Goal: Find specific page/section: Find specific page/section

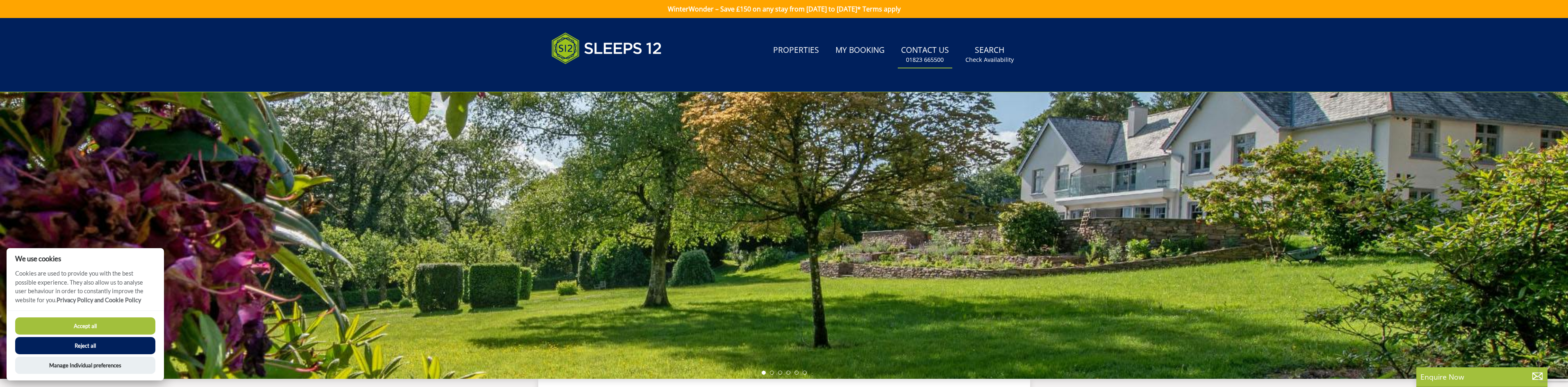
click at [933, 52] on link "Contact Us [PHONE_NUMBER]" at bounding box center [925, 55] width 55 height 27
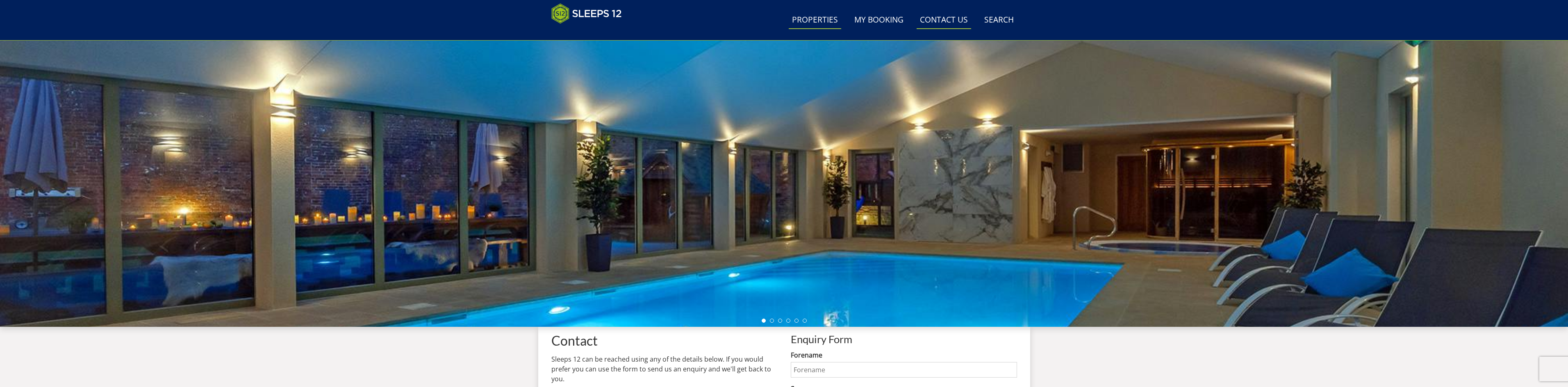
scroll to position [18, 0]
click at [824, 21] on link "Properties" at bounding box center [815, 21] width 53 height 19
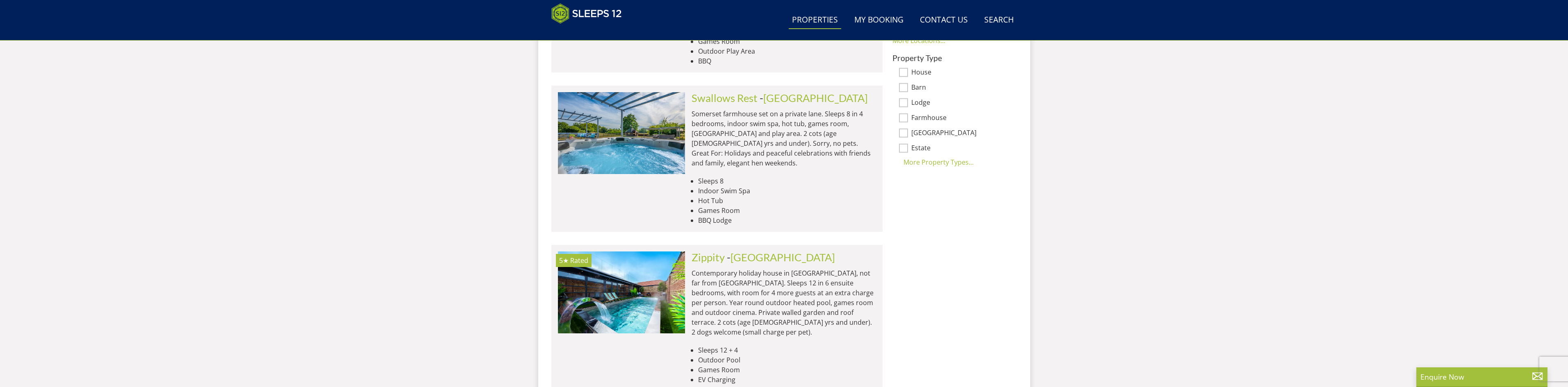
scroll to position [378, 0]
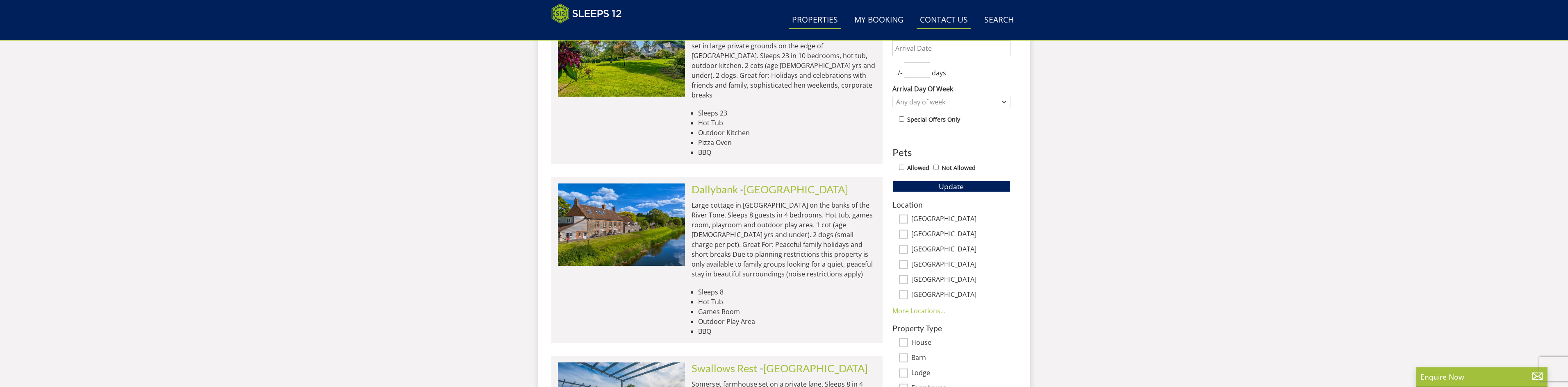
click at [944, 12] on link "Contact Us [PHONE_NUMBER]" at bounding box center [944, 21] width 55 height 19
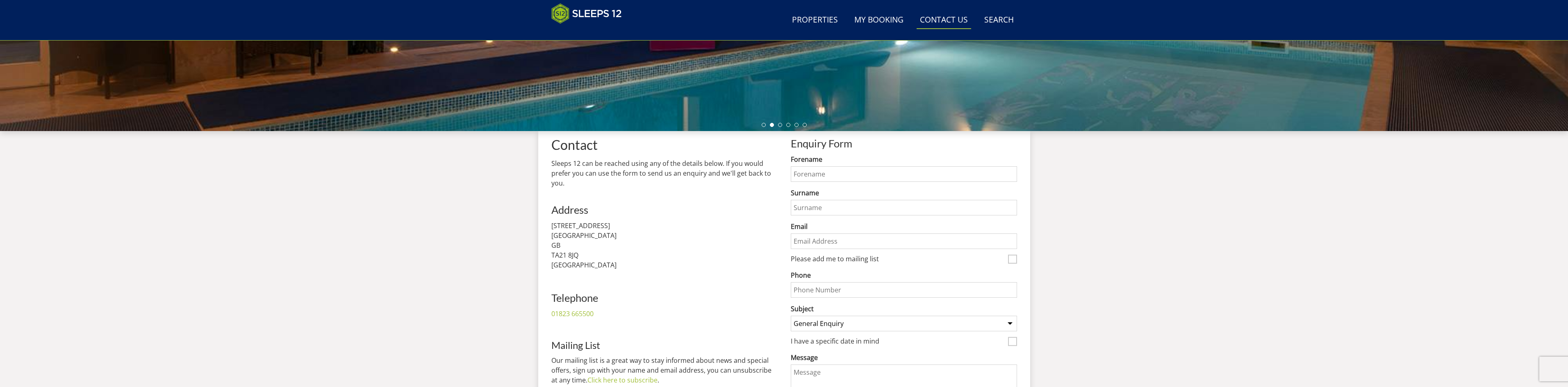
scroll to position [214, 0]
